Goal: Task Accomplishment & Management: Manage account settings

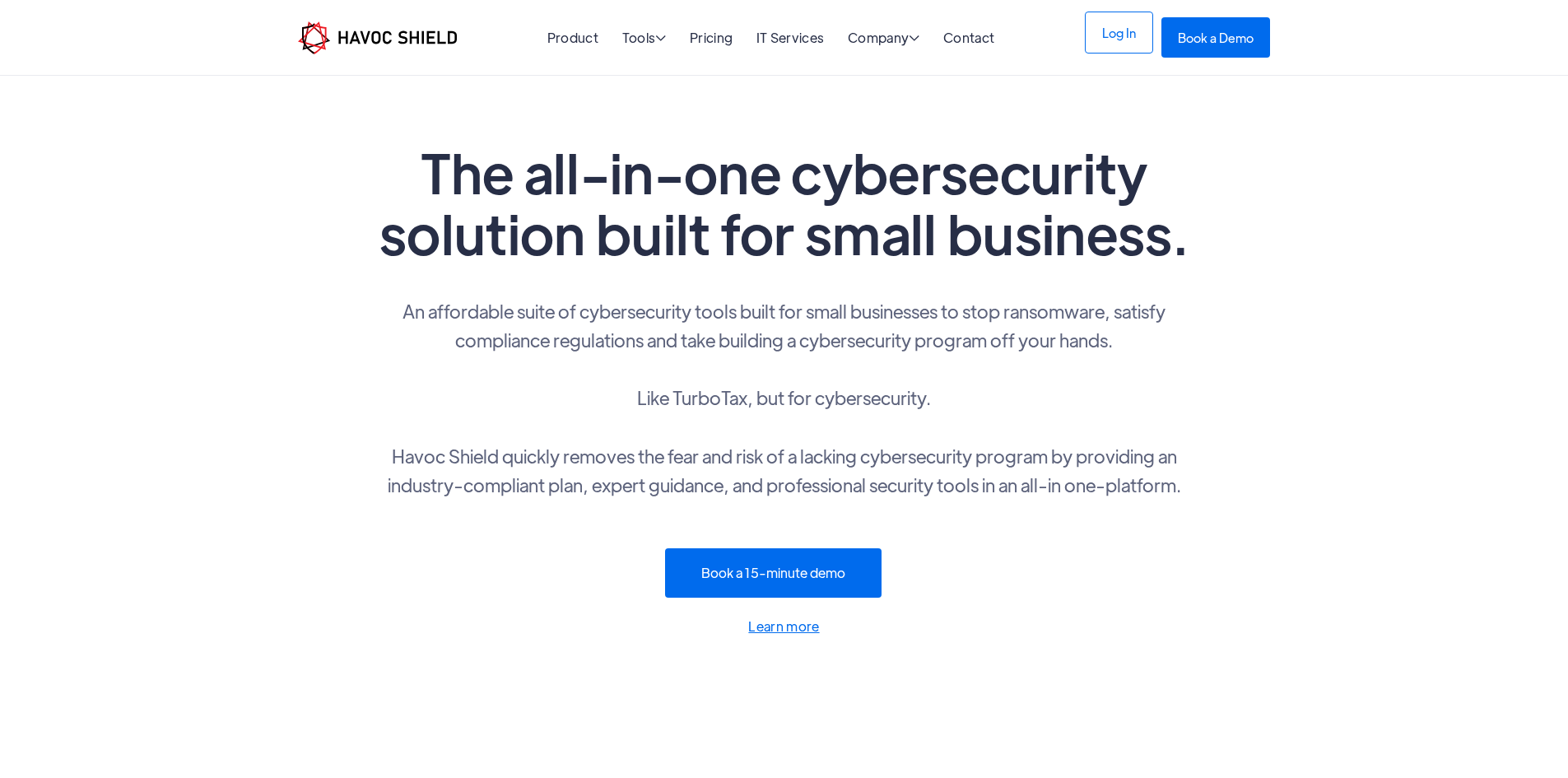
click at [1145, 38] on link "Log In" at bounding box center [1119, 33] width 68 height 42
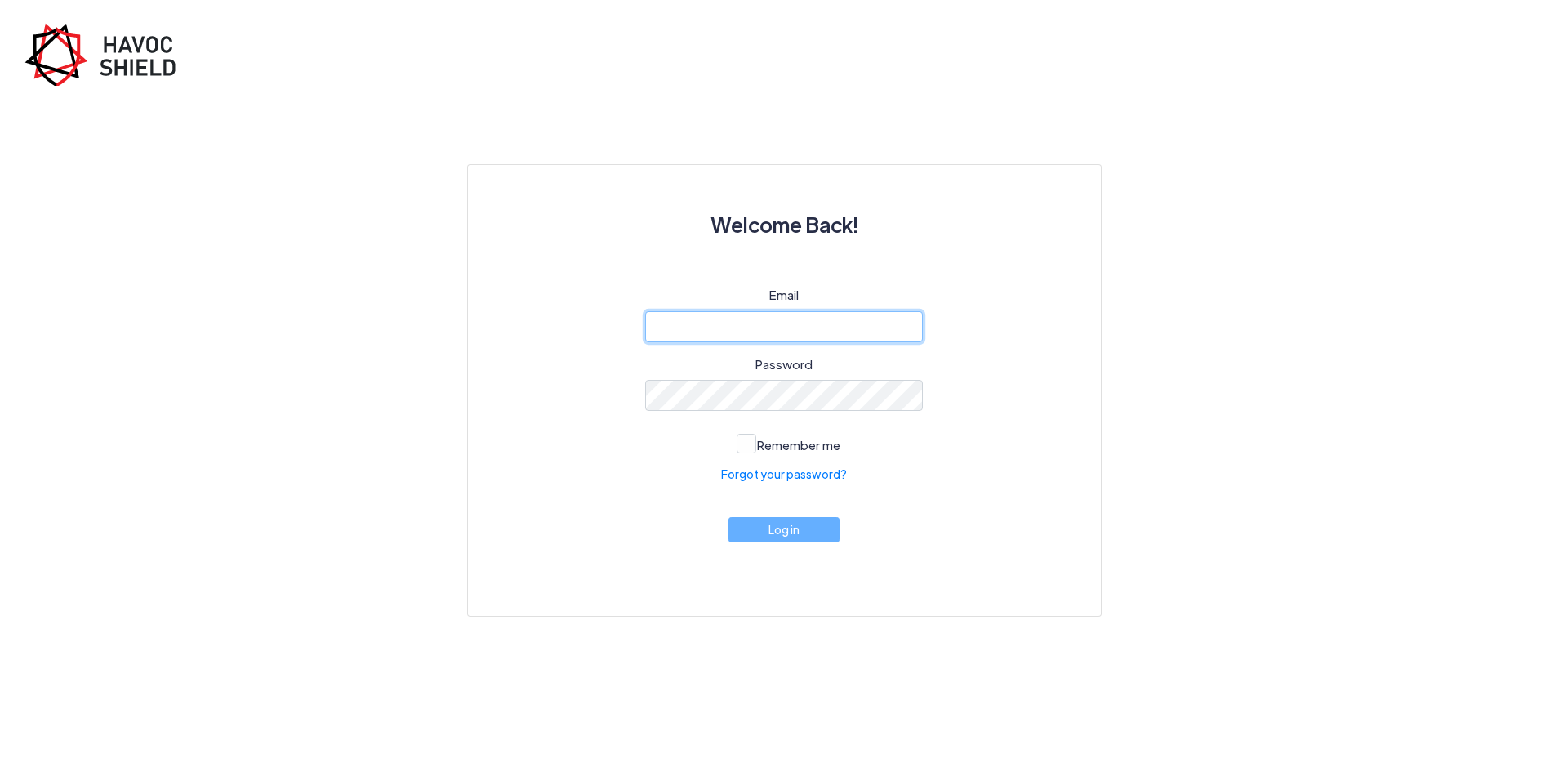
click at [811, 316] on input "email" at bounding box center [784, 327] width 278 height 31
type input "[PERSON_NAME][EMAIL_ADDRESS][DOMAIN_NAME]"
click at [783, 530] on button "Log in" at bounding box center [784, 525] width 111 height 26
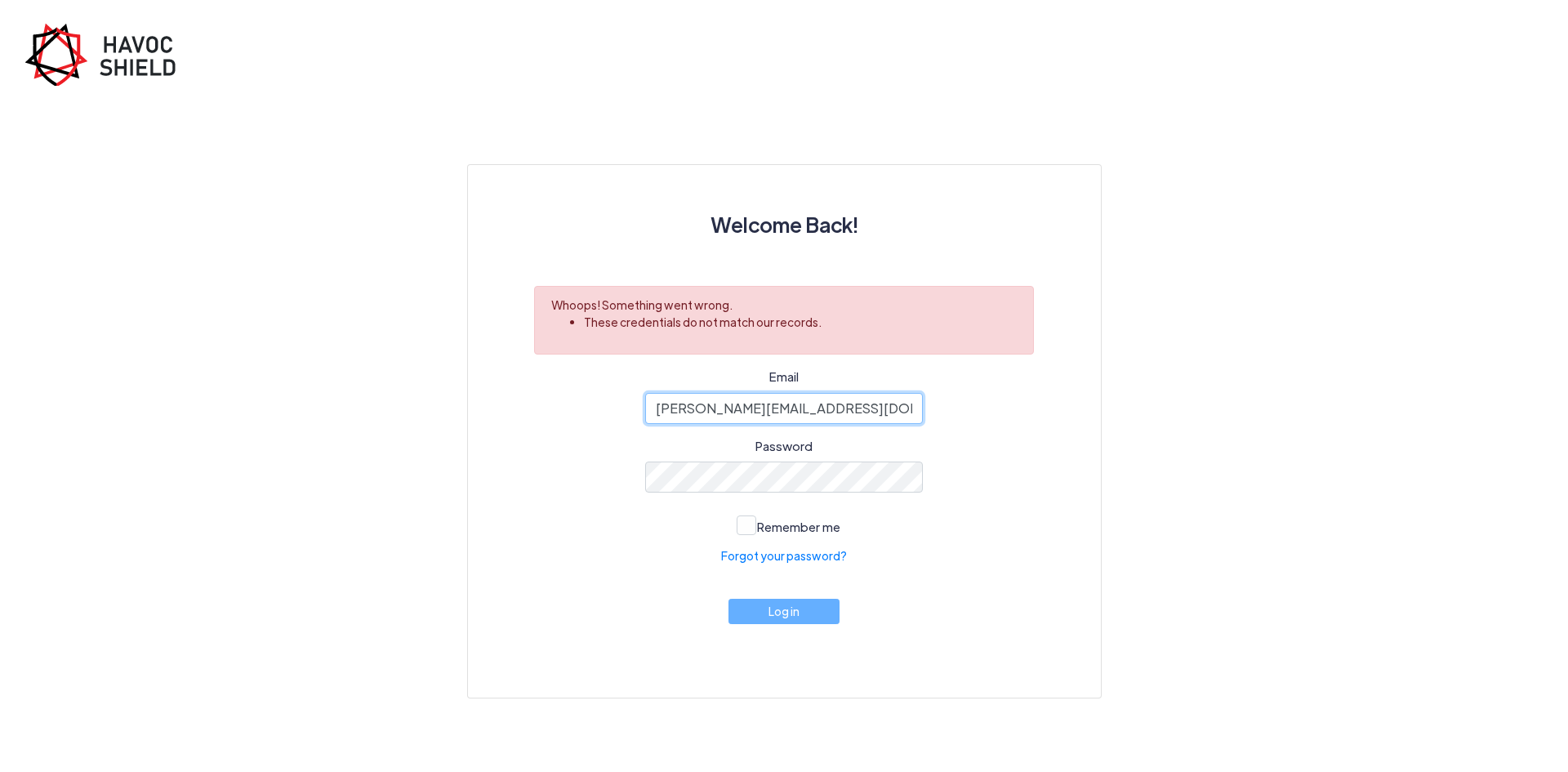
click at [787, 420] on input "[PERSON_NAME][EMAIL_ADDRESS][DOMAIN_NAME]" at bounding box center [784, 409] width 278 height 31
click at [788, 613] on button "Log in" at bounding box center [784, 607] width 111 height 26
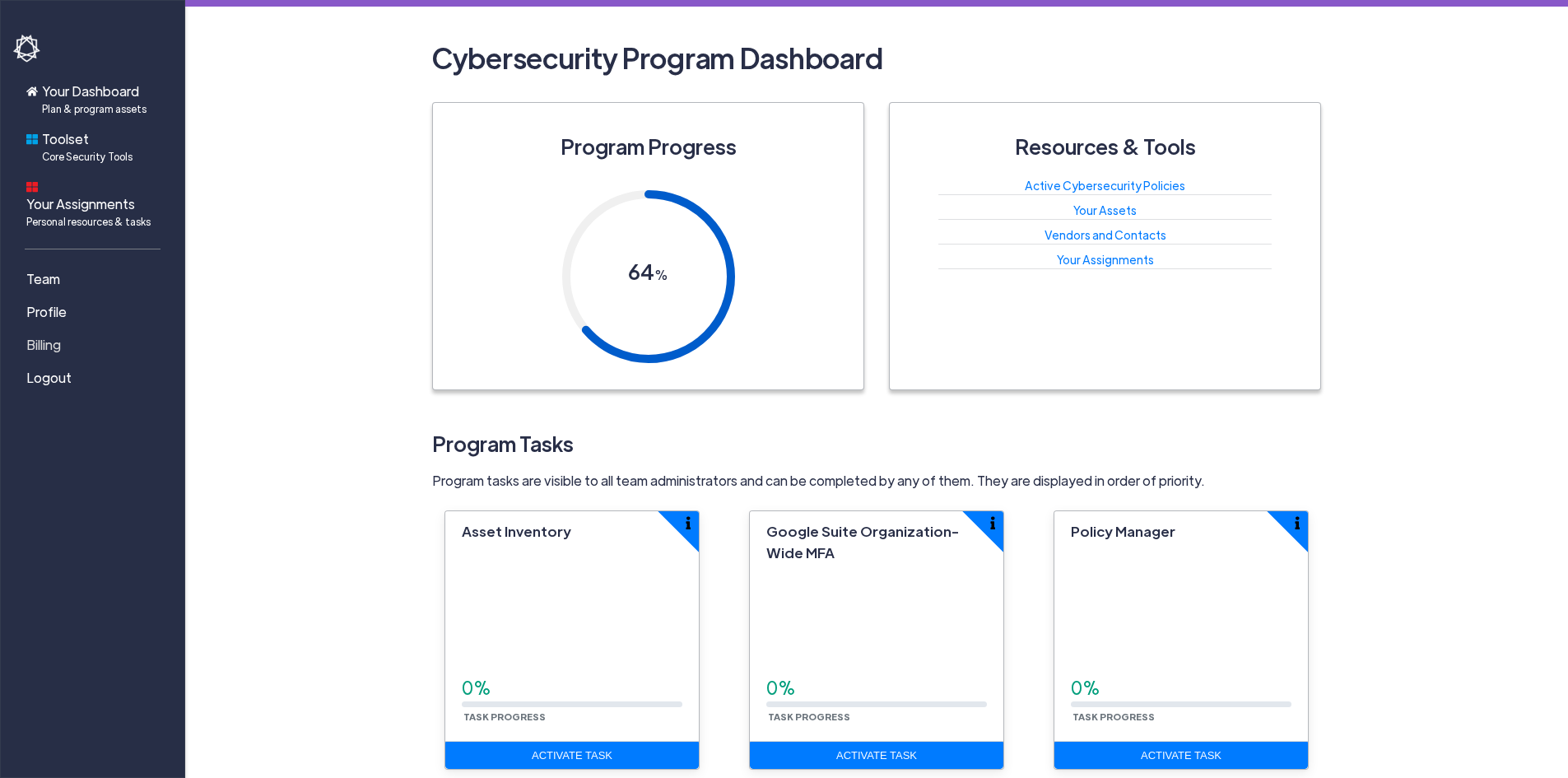
click at [28, 335] on span "Billing" at bounding box center [43, 345] width 34 height 20
